Goal: Information Seeking & Learning: Learn about a topic

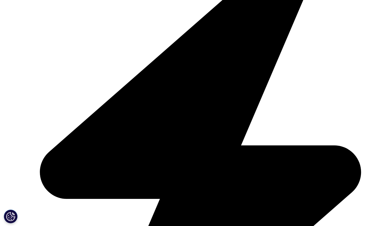
scroll to position [1321, 0]
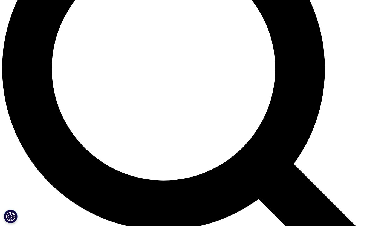
scroll to position [490, 0]
